Goal: Transaction & Acquisition: Book appointment/travel/reservation

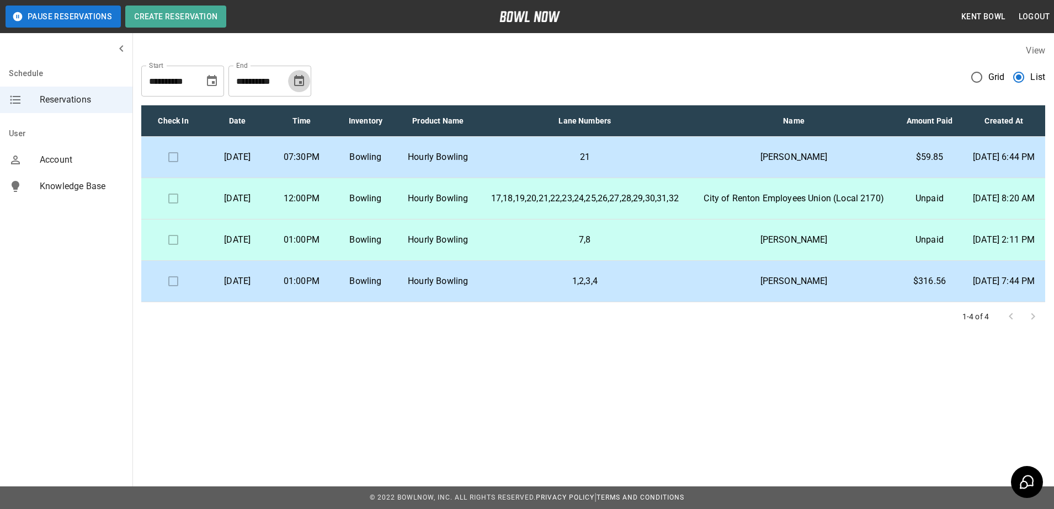
click at [301, 77] on icon "Choose date, selected date is Oct 15, 2025" at bounding box center [299, 80] width 10 height 11
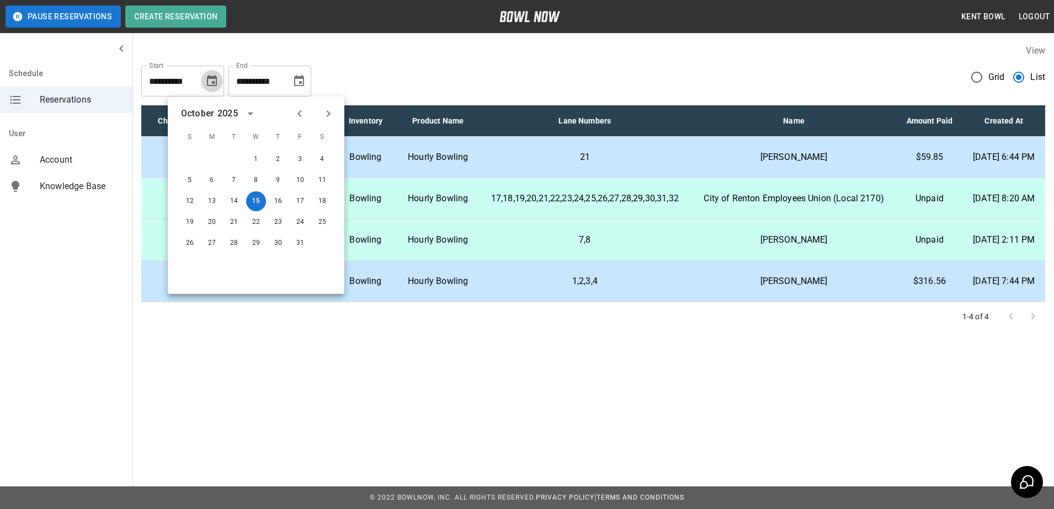
click at [215, 81] on icon "Choose date, selected date is Sep 15, 2025" at bounding box center [211, 81] width 13 height 13
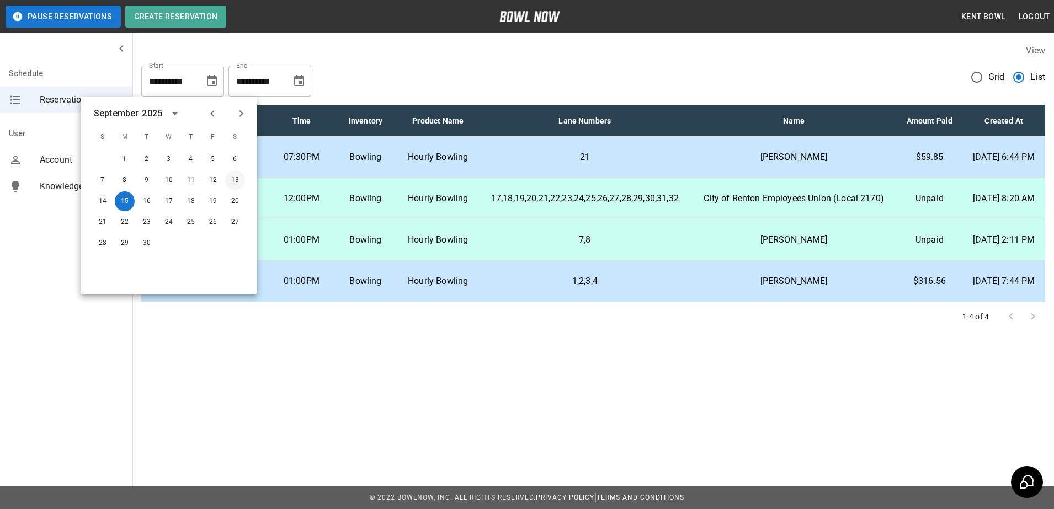
click at [234, 179] on button "13" at bounding box center [235, 181] width 20 height 20
type input "**********"
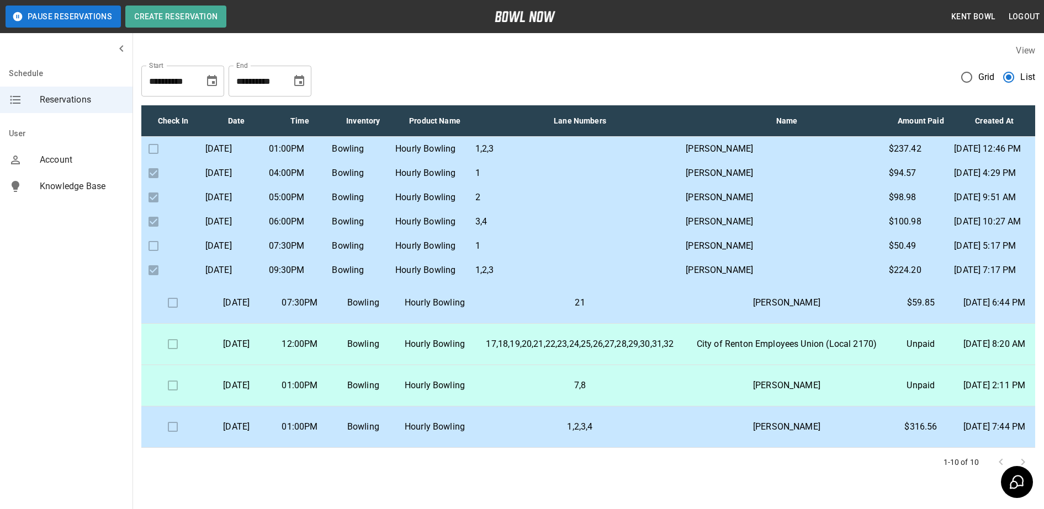
click at [746, 156] on p "Brittani Cain" at bounding box center [786, 148] width 201 height 13
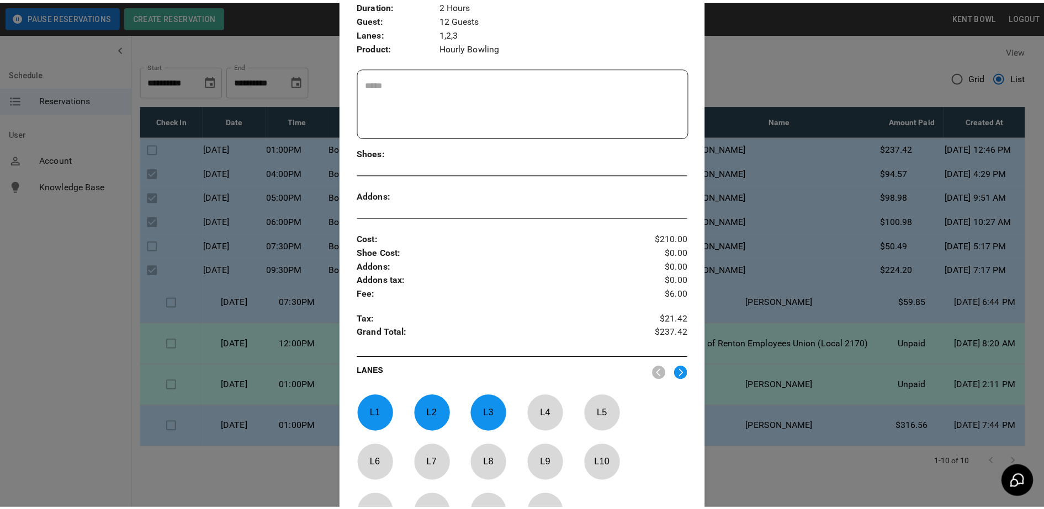
scroll to position [238, 0]
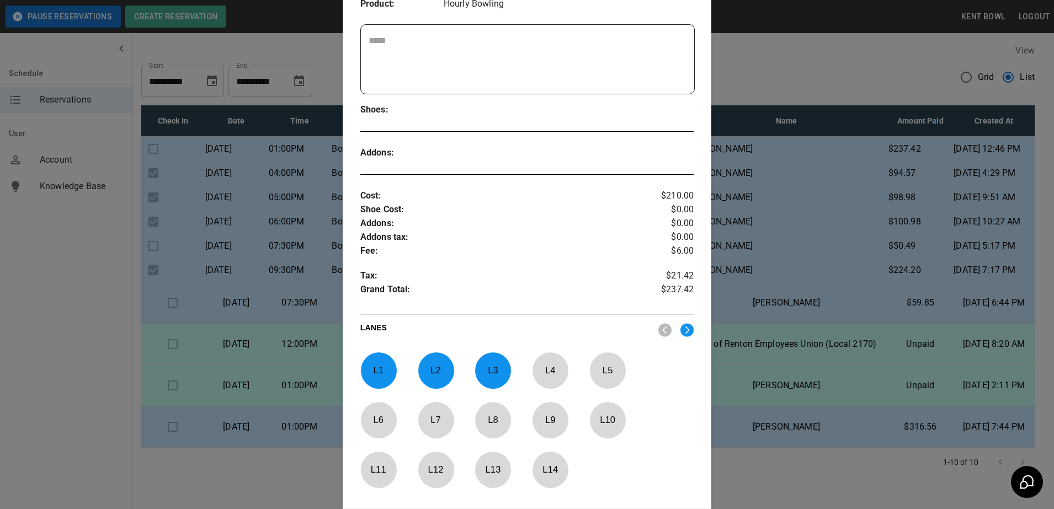
click at [835, 45] on div at bounding box center [527, 254] width 1054 height 509
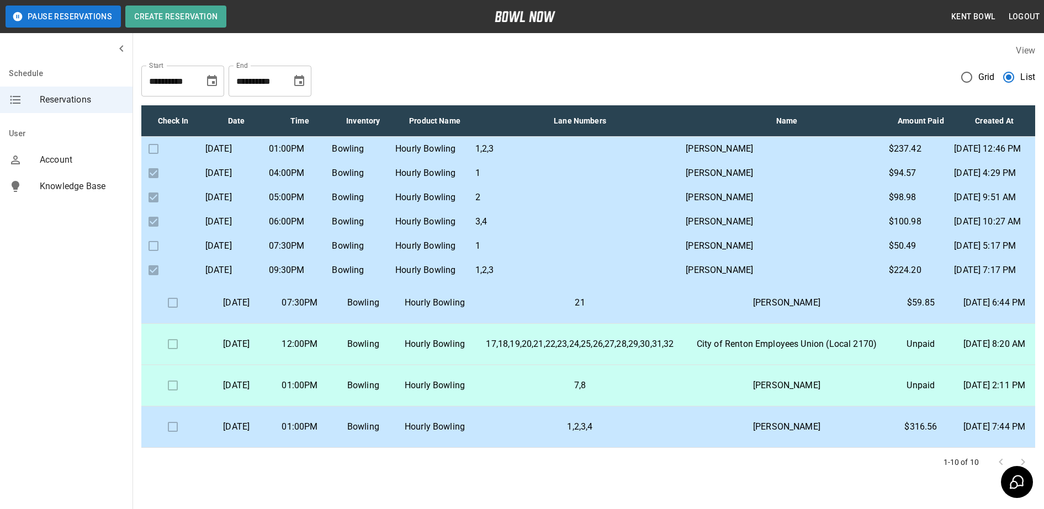
click at [770, 59] on div "**********" at bounding box center [588, 77] width 894 height 40
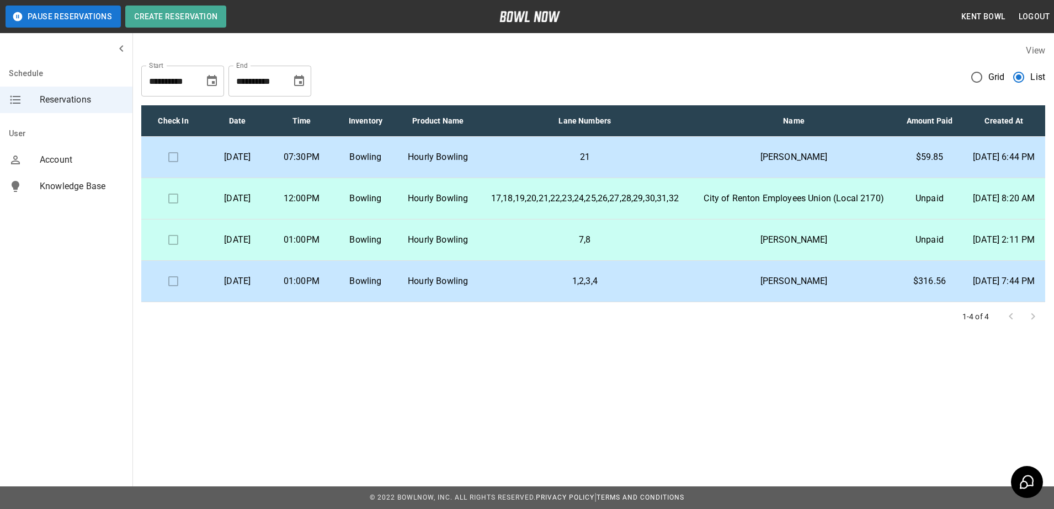
click at [452, 247] on p "Hourly Bowling" at bounding box center [438, 239] width 63 height 13
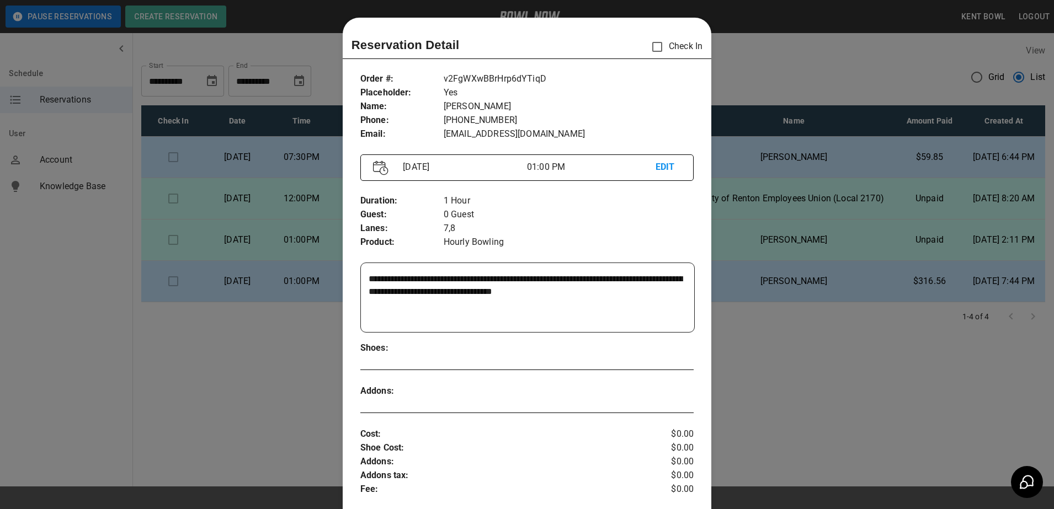
scroll to position [18, 0]
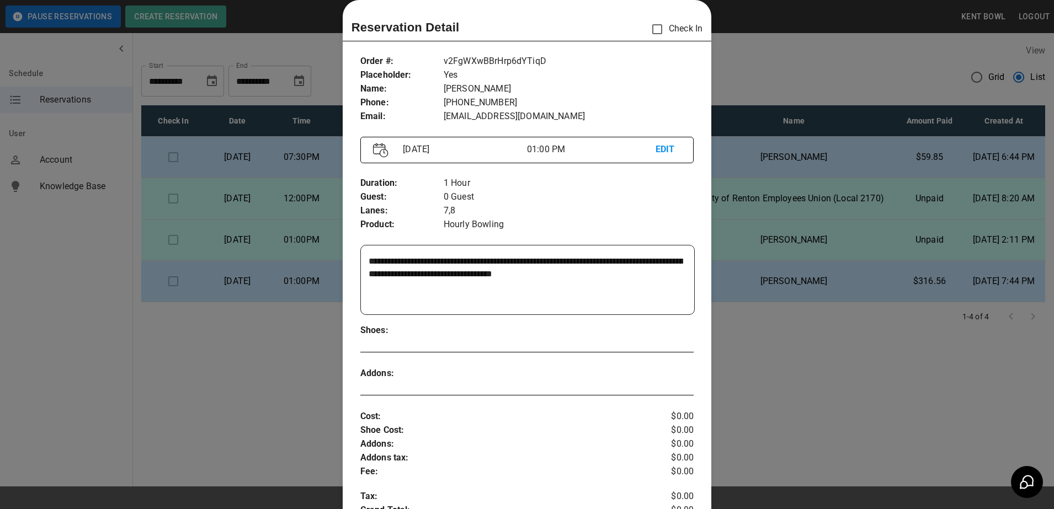
click at [81, 326] on div at bounding box center [527, 254] width 1054 height 509
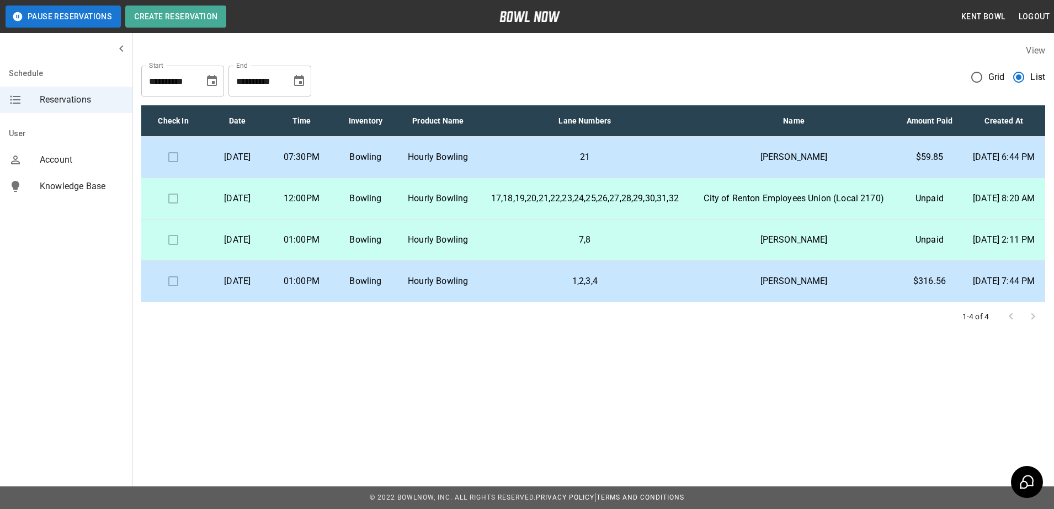
click at [389, 247] on p "Bowling" at bounding box center [365, 239] width 46 height 13
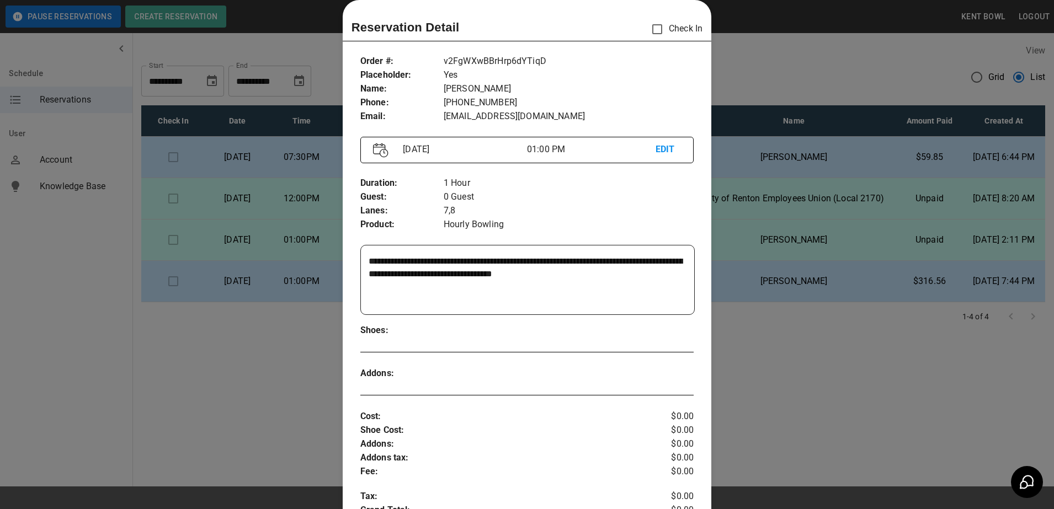
click at [63, 264] on div at bounding box center [527, 254] width 1054 height 509
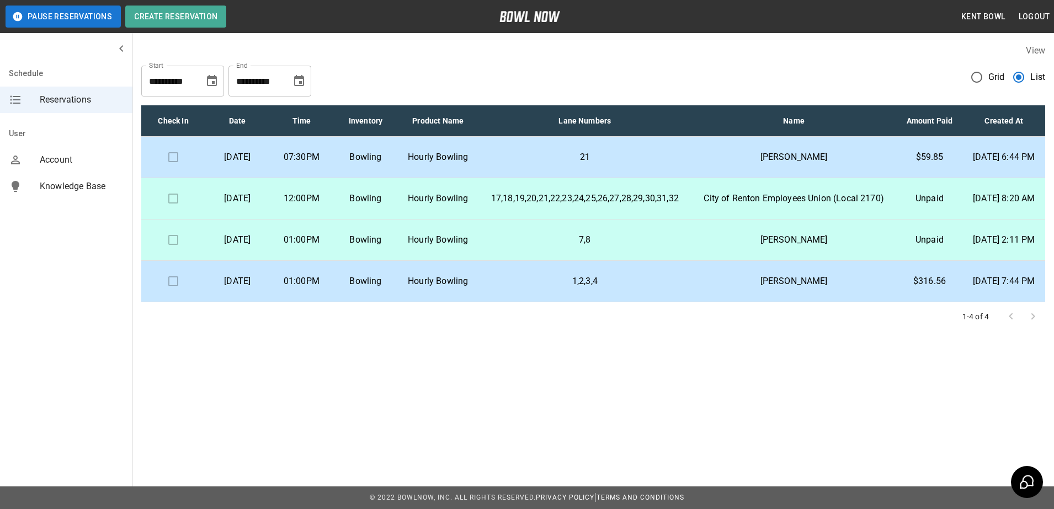
click at [323, 288] on p "01:00PM" at bounding box center [301, 281] width 46 height 13
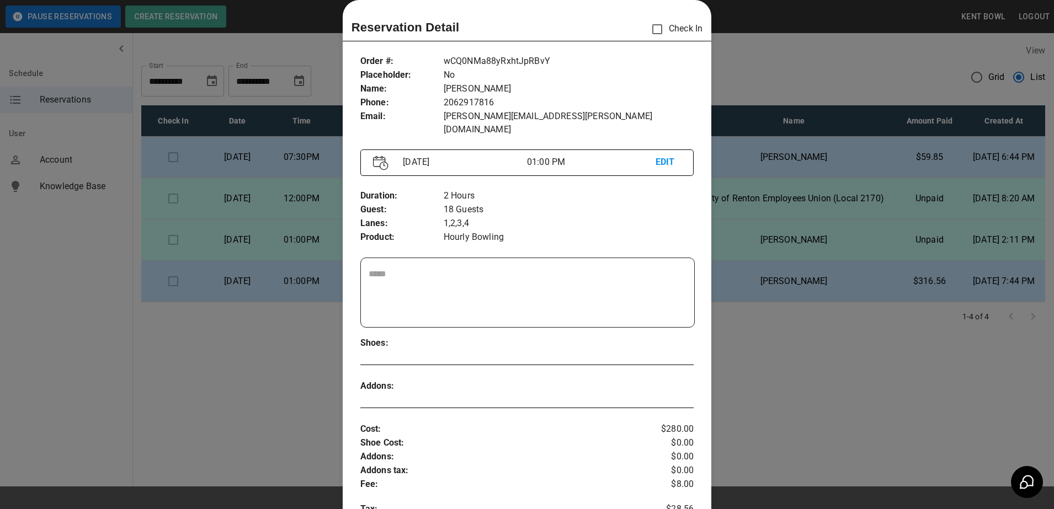
click at [73, 280] on div at bounding box center [527, 254] width 1054 height 509
